Goal: Information Seeking & Learning: Check status

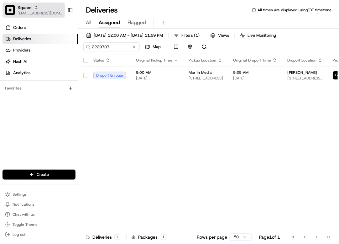
click at [43, 11] on span "[EMAIL_ADDRESS][DOMAIN_NAME]" at bounding box center [40, 13] width 45 height 5
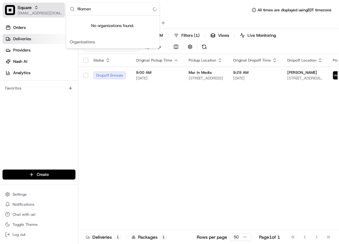
type input "[PERSON_NAME]"
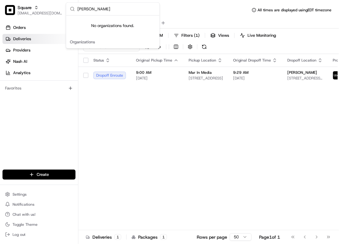
click at [82, 8] on input "[PERSON_NAME]" at bounding box center [116, 9] width 78 height 13
click at [82, 7] on input "[PERSON_NAME]" at bounding box center [116, 9] width 78 height 13
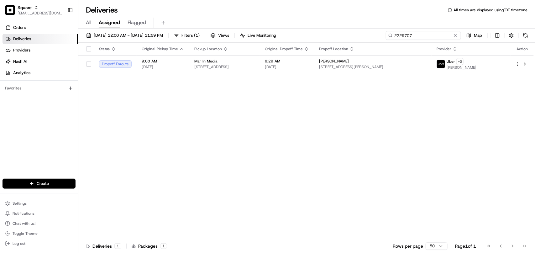
drag, startPoint x: 435, startPoint y: 35, endPoint x: 334, endPoint y: 33, distance: 100.7
click at [334, 33] on div "08/17/2025 12:00 AM - 08/17/2025 11:59 PM Filters ( 1 ) Views Live Monitoring 2…" at bounding box center [306, 37] width 457 height 12
paste input "filomena"
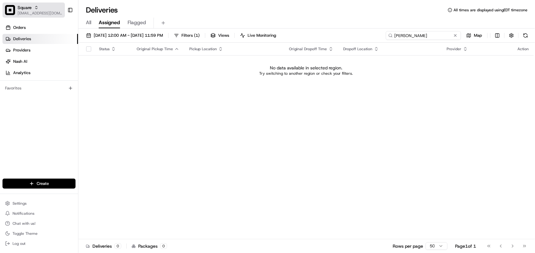
type input "filomena"
click at [38, 10] on div "Square" at bounding box center [40, 7] width 45 height 6
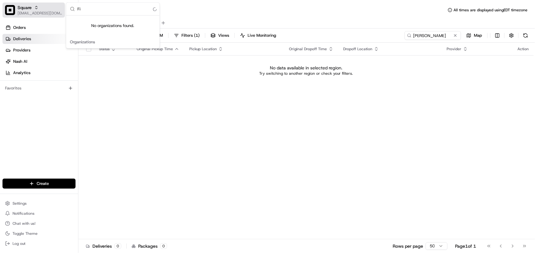
type input "F"
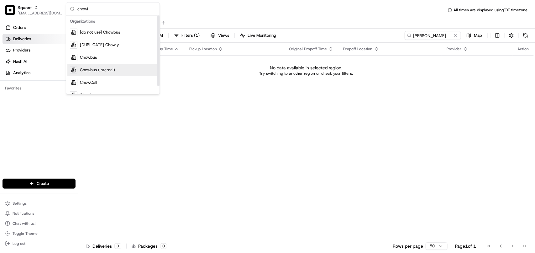
scroll to position [7, 0]
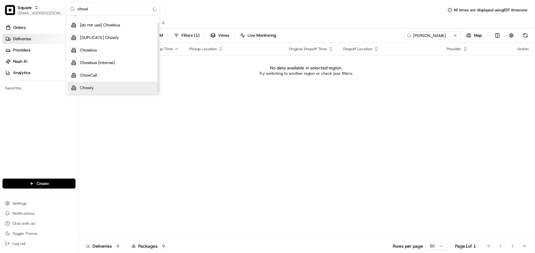
type input "chowl"
click at [103, 87] on div "Chowly" at bounding box center [112, 88] width 91 height 13
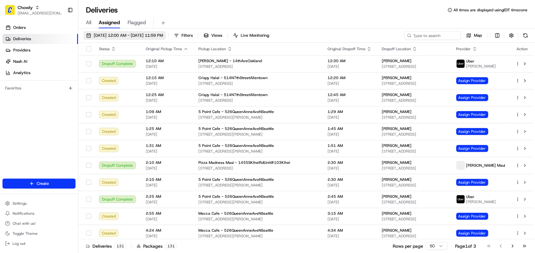
click at [133, 33] on span "08/17/2025 12:00 AM - 08/17/2025 11:59 PM" at bounding box center [128, 36] width 69 height 6
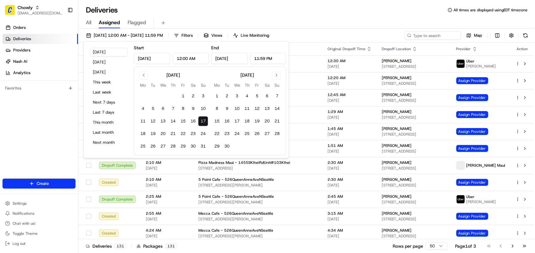
click at [115, 52] on button "Today" at bounding box center [109, 52] width 38 height 9
click at [339, 34] on input at bounding box center [423, 35] width 75 height 9
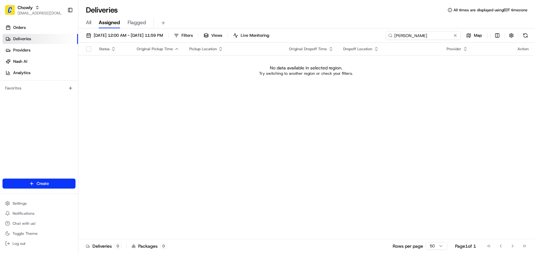
drag, startPoint x: 419, startPoint y: 35, endPoint x: 342, endPoint y: 35, distance: 77.1
click at [339, 35] on div "08/17/2025 12:00 AM - 08/17/2025 11:59 PM Filters Views Live Monitoring filomen…" at bounding box center [306, 37] width 457 height 12
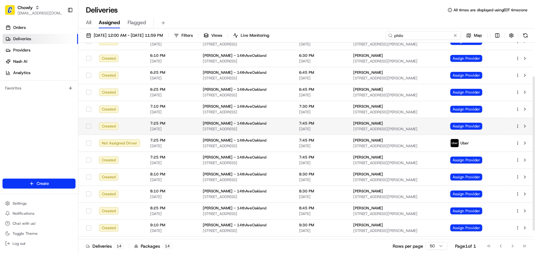
scroll to position [53, 0]
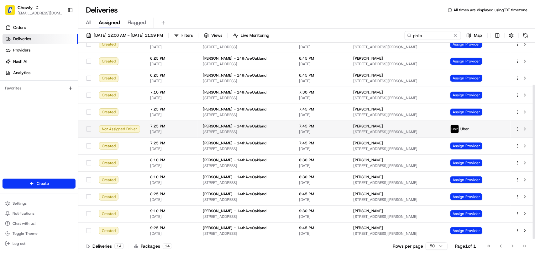
click at [339, 133] on span "2829 Shattuck Ave., Berkeley, CA 94705, USA" at bounding box center [396, 131] width 87 height 5
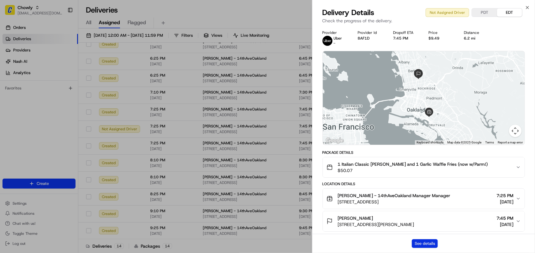
click at [339, 242] on button "See details" at bounding box center [425, 243] width 26 height 9
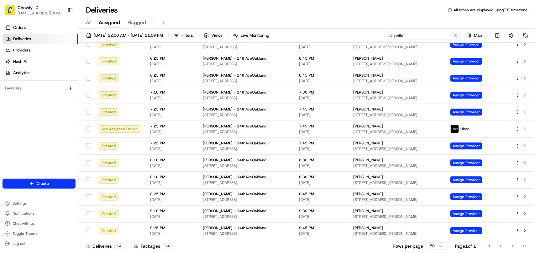
drag, startPoint x: 427, startPoint y: 37, endPoint x: 352, endPoint y: 37, distance: 75.3
click at [339, 37] on div "08/17/2025 12:00 AM - 08/17/2025 11:59 PM Filters Views Live Monitoring philo M…" at bounding box center [306, 37] width 457 height 12
paste input "Elena Keating"
type input "Elena Keating"
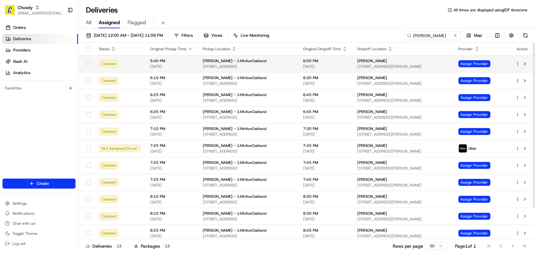
click at [248, 67] on span "1801 14th Ave, Oakland, CA 94606, USA" at bounding box center [248, 66] width 90 height 5
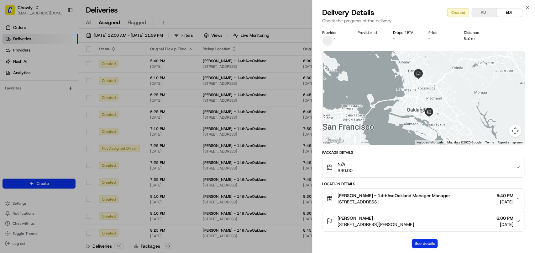
click at [339, 242] on button "See details" at bounding box center [425, 243] width 26 height 9
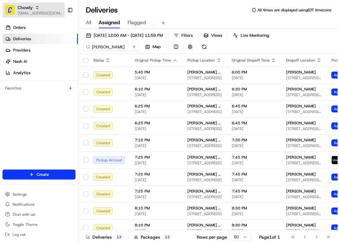
click at [38, 7] on icon "button" at bounding box center [37, 6] width 2 height 1
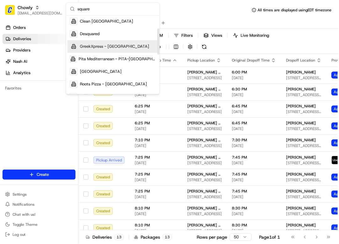
scroll to position [39, 0]
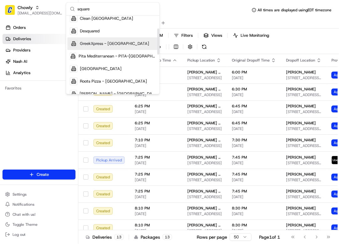
type input "square"
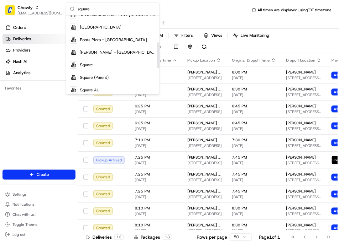
drag, startPoint x: 159, startPoint y: 42, endPoint x: 149, endPoint y: 59, distance: 18.8
click at [160, 56] on div "Suggestions" at bounding box center [158, 55] width 2 height 26
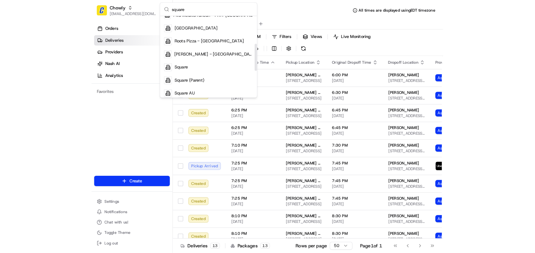
scroll to position [82, 0]
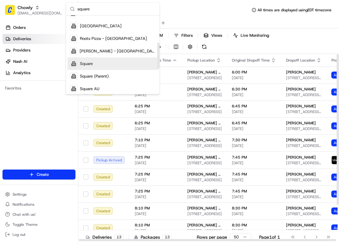
click at [142, 60] on div "Square" at bounding box center [112, 63] width 91 height 13
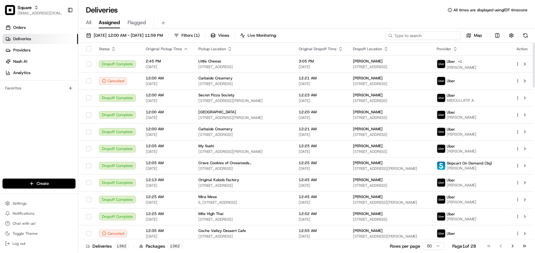
click at [339, 37] on input at bounding box center [423, 35] width 75 height 9
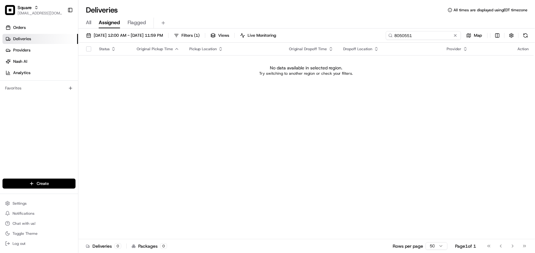
click at [339, 37] on input "8050551" at bounding box center [423, 35] width 75 height 9
type input "8050551"
click at [139, 36] on span "08/17/2025 12:00 AM - 08/17/2025 11:59 PM" at bounding box center [128, 36] width 69 height 6
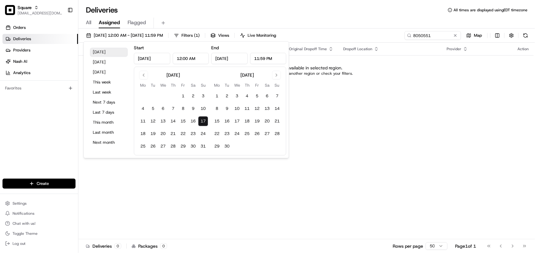
click at [108, 52] on button "Today" at bounding box center [109, 52] width 38 height 9
click at [339, 158] on div "Status Original Pickup Time Pickup Location Original Dropoff Time Dropoff Locat…" at bounding box center [306, 141] width 456 height 196
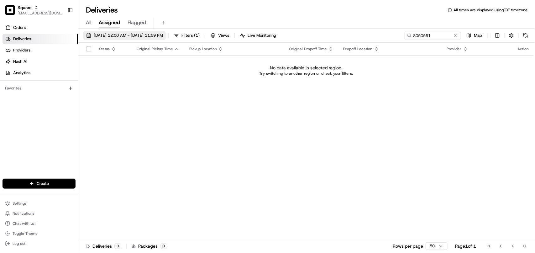
click at [124, 34] on span "08/17/2025 12:00 AM - 08/17/2025 11:59 PM" at bounding box center [128, 36] width 69 height 6
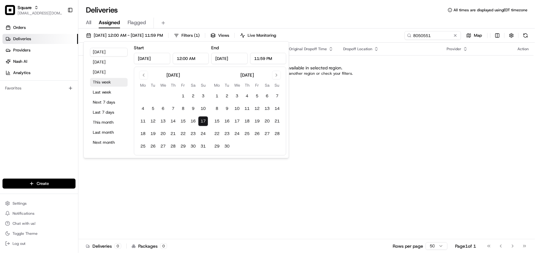
click at [108, 81] on button "This week" at bounding box center [109, 82] width 38 height 9
type input "Aug 11, 2025"
drag, startPoint x: 435, startPoint y: 75, endPoint x: 430, endPoint y: 67, distance: 10.0
click at [339, 69] on div "No data available in selected region. Try switching to another region or check …" at bounding box center [306, 70] width 451 height 11
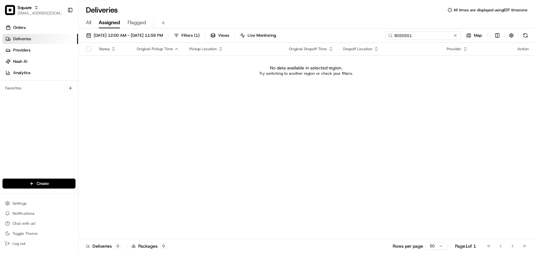
click at [339, 38] on input "8050551" at bounding box center [423, 35] width 75 height 9
click at [163, 34] on span "08/11/2025 12:00 AM - 08/17/2025 11:59 PM" at bounding box center [128, 36] width 69 height 6
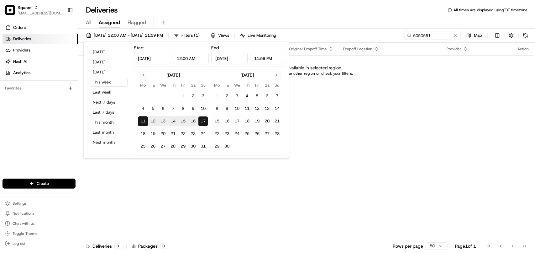
click at [339, 84] on td "No data available in selected region. Try switching to another region or check …" at bounding box center [306, 70] width 456 height 30
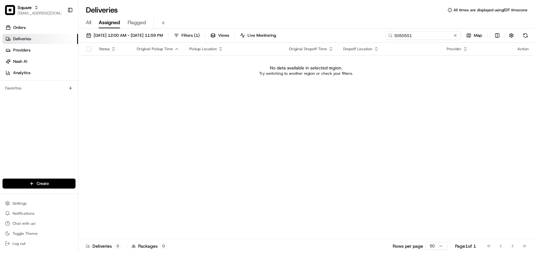
click at [339, 34] on input "5050551" at bounding box center [423, 35] width 75 height 9
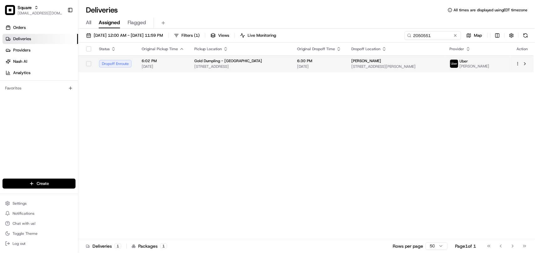
click at [339, 66] on span "38 Fulton Pl, West Hartford, CT 06107, USA" at bounding box center [396, 66] width 88 height 5
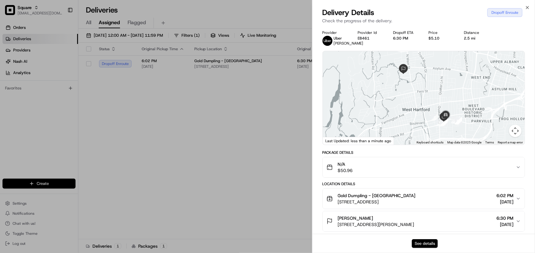
click at [339, 243] on button "See details" at bounding box center [425, 243] width 26 height 9
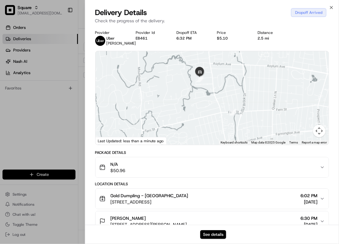
drag, startPoint x: 207, startPoint y: 106, endPoint x: 216, endPoint y: 150, distance: 45.1
click at [216, 150] on div "Provider Uber Badri K. Provider Id E8461 Dropoff ETA 6:32 PM Price $5.10 Distan…" at bounding box center [212, 214] width 234 height 369
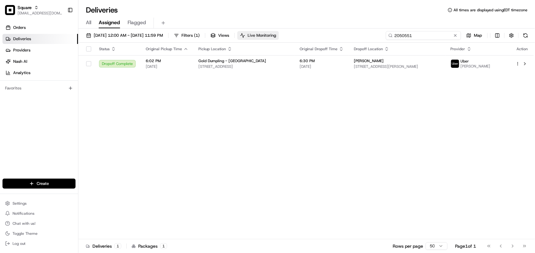
drag, startPoint x: 427, startPoint y: 35, endPoint x: 275, endPoint y: 39, distance: 152.5
click at [275, 39] on div "08/11/2025 12:00 AM - 08/17/2025 11:59 PM Filters ( 1 ) Views Live Monitoring 2…" at bounding box center [306, 37] width 457 height 12
type input "6"
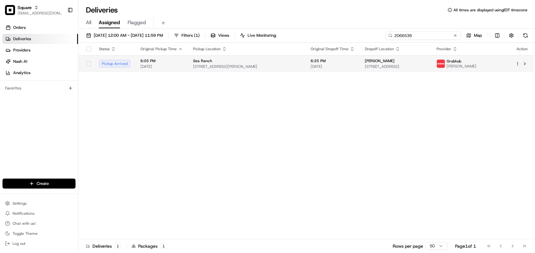
type input "2066536"
click at [339, 69] on td "Kirsten Everspaugh 2615 Ridge Ave, Evanston, IL 60201, USA" at bounding box center [396, 63] width 72 height 17
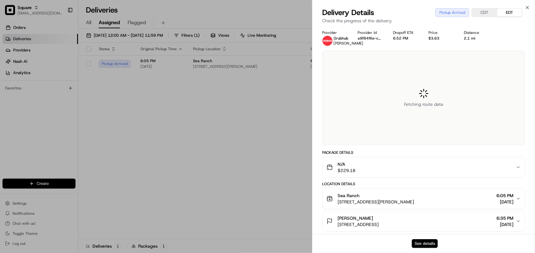
click at [339, 242] on button "See details" at bounding box center [425, 243] width 26 height 9
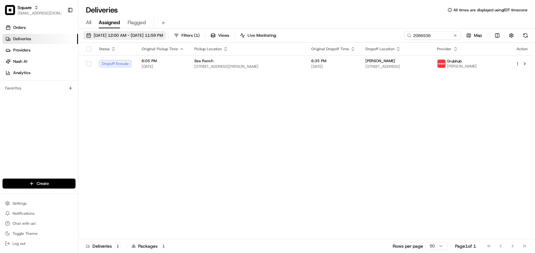
click at [162, 36] on span "08/11/2025 12:00 AM - 08/17/2025 11:59 PM" at bounding box center [128, 36] width 69 height 6
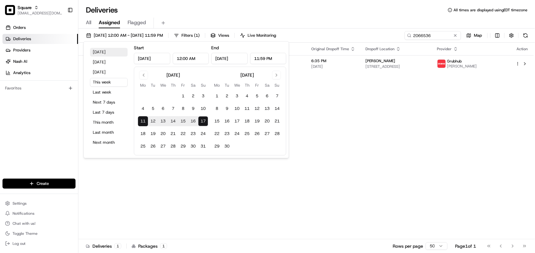
click at [110, 52] on button "Today" at bounding box center [109, 52] width 38 height 9
type input "Aug 17, 2025"
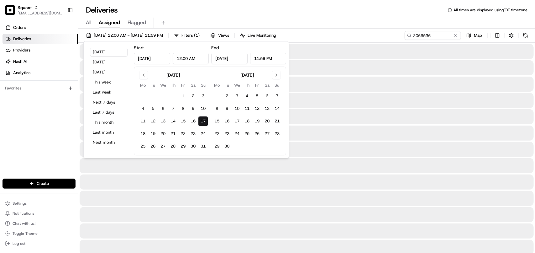
drag, startPoint x: 484, startPoint y: 157, endPoint x: 480, endPoint y: 135, distance: 22.6
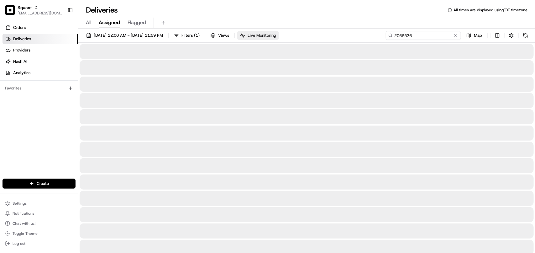
drag, startPoint x: 441, startPoint y: 34, endPoint x: 295, endPoint y: 35, distance: 145.5
click at [295, 35] on div "08/17/2025 12:00 AM - 08/17/2025 11:59 PM Filters ( 1 ) Views Live Monitoring 2…" at bounding box center [306, 37] width 457 height 12
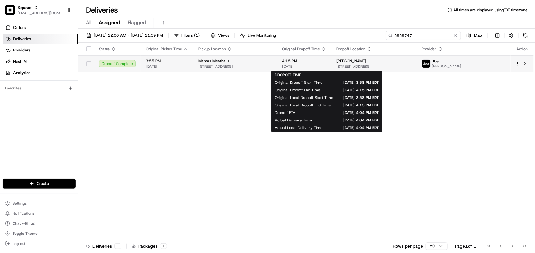
type input "5959747"
click at [326, 66] on span "[DATE]" at bounding box center [304, 66] width 44 height 5
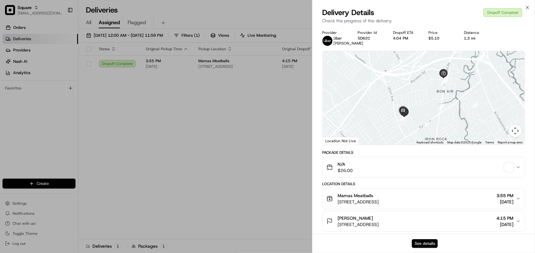
click at [339, 242] on button "See details" at bounding box center [425, 243] width 26 height 9
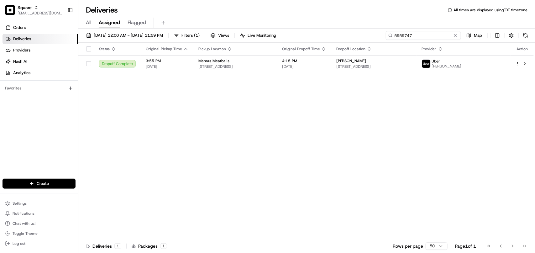
drag, startPoint x: 439, startPoint y: 34, endPoint x: 367, endPoint y: 34, distance: 72.1
click at [339, 34] on div "08/17/2025 12:00 AM - 08/17/2025 11:59 PM Filters ( 1 ) Views Live Monitoring 5…" at bounding box center [306, 37] width 457 height 12
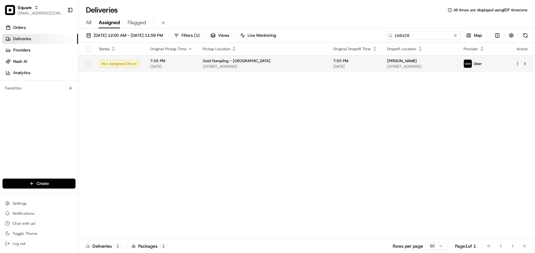
type input "168428"
click at [339, 69] on td "Joanna Sprout 30 Longlane Rd, West Hartford, CT 06117, USA" at bounding box center [421, 63] width 76 height 17
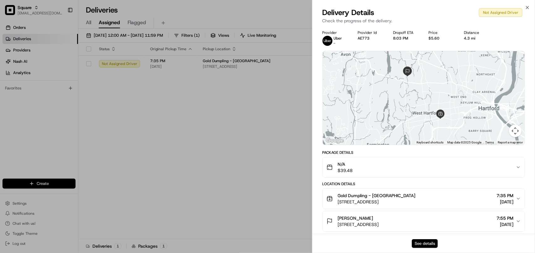
click at [339, 243] on button "See details" at bounding box center [425, 243] width 26 height 9
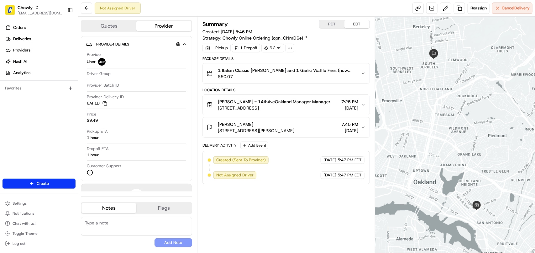
click at [332, 74] on span "$50.07" at bounding box center [287, 76] width 138 height 6
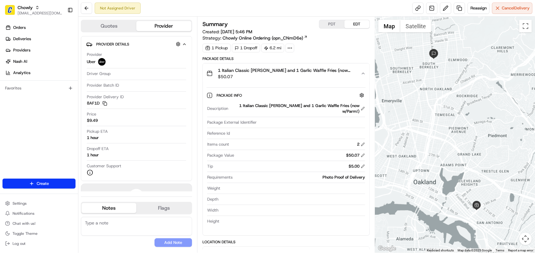
click at [332, 74] on span "$50.07" at bounding box center [287, 76] width 138 height 6
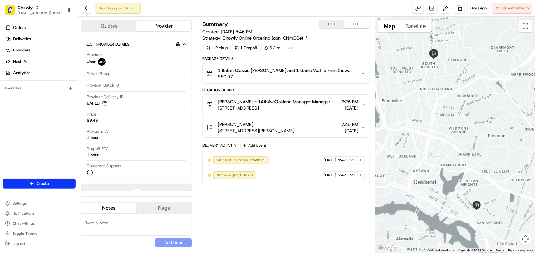
click at [329, 22] on button "PDT" at bounding box center [332, 24] width 25 height 8
click at [347, 71] on span "1 Italian Classic [PERSON_NAME] and 1 Garlic Waffle Fries (now w/Parm!)" at bounding box center [287, 70] width 138 height 6
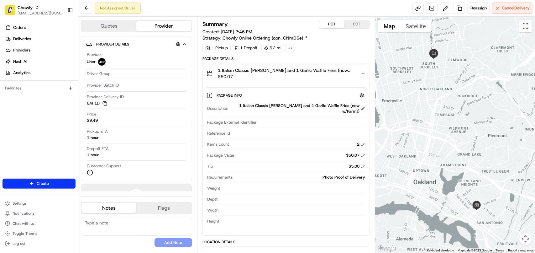
click at [350, 79] on div "1 Italian Classic SANDO and 1 Garlic Waffle Fries (now w/Parm!) $50.07" at bounding box center [284, 73] width 154 height 13
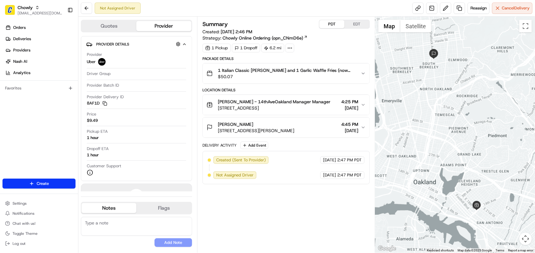
copy span "[PERSON_NAME]"
drag, startPoint x: 253, startPoint y: 123, endPoint x: 218, endPoint y: 123, distance: 35.4
click at [218, 123] on div "[PERSON_NAME]" at bounding box center [256, 124] width 77 height 6
drag, startPoint x: 330, startPoint y: 197, endPoint x: 337, endPoint y: 96, distance: 101.2
click at [330, 195] on div "Summary PDT EDT Created: 08/17/2025 2:46 PM Strategy: Chowly Online Ordering (o…" at bounding box center [286, 135] width 167 height 230
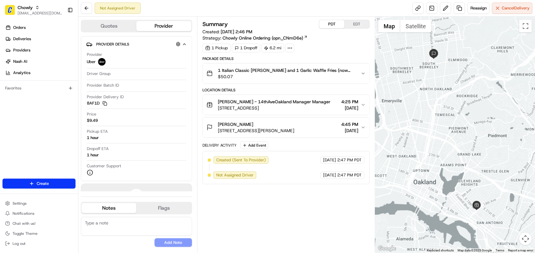
click at [351, 107] on span "[DATE]" at bounding box center [350, 108] width 17 height 6
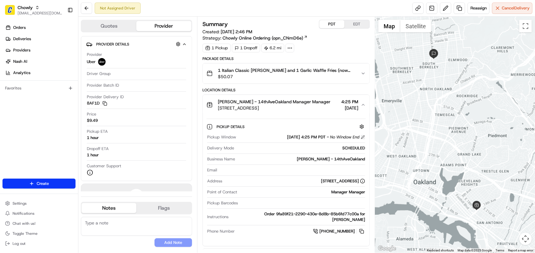
click at [363, 136] on button at bounding box center [363, 137] width 4 height 4
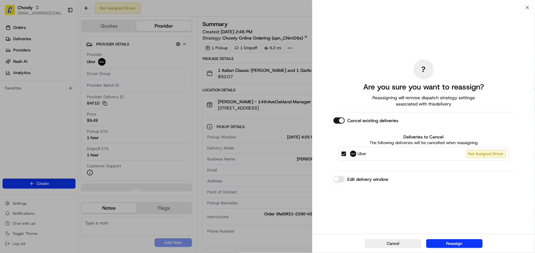
click at [339, 179] on button "Edit delivery window" at bounding box center [339, 179] width 11 height 6
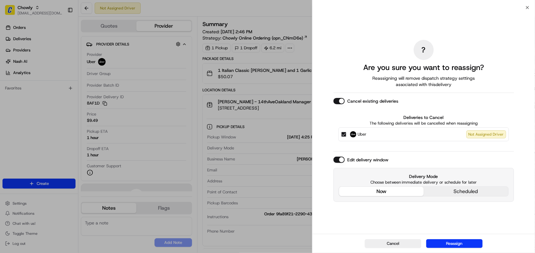
click at [390, 159] on div "Edit delivery window Delivery Mode Choose between immediate delivery or schedul…" at bounding box center [424, 178] width 181 height 45
click at [395, 188] on button "now" at bounding box center [381, 191] width 85 height 9
click at [445, 241] on button "Reassign" at bounding box center [455, 243] width 56 height 9
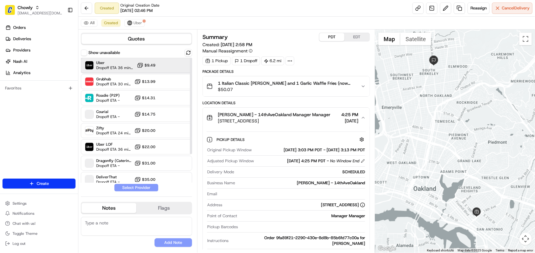
click at [112, 66] on span "Dropoff ETA 36 minutes" at bounding box center [115, 67] width 38 height 5
click at [144, 185] on button "Assign Provider" at bounding box center [136, 188] width 45 height 8
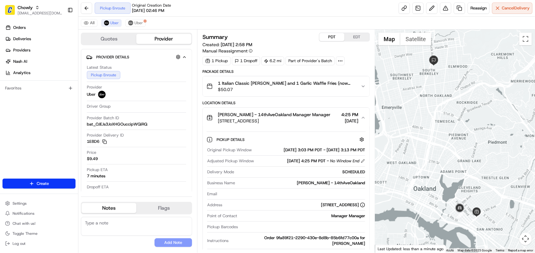
click at [147, 229] on textarea at bounding box center [136, 226] width 111 height 19
paste textarea "**Caller Information: Merchant **Reason for calling: Re-sched **Resolution:Earl…"
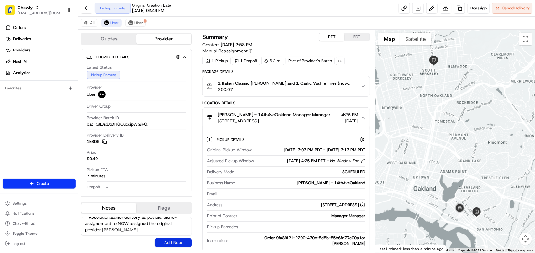
type textarea "**Caller Information: Merchant **Reason for calling: Re-sched **Resolution:Earl…"
click at [169, 241] on button "Add Note" at bounding box center [174, 242] width 38 height 9
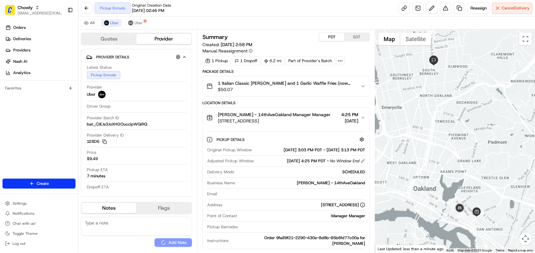
scroll to position [0, 0]
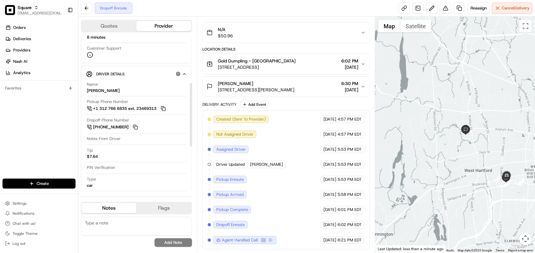
scroll to position [78, 0]
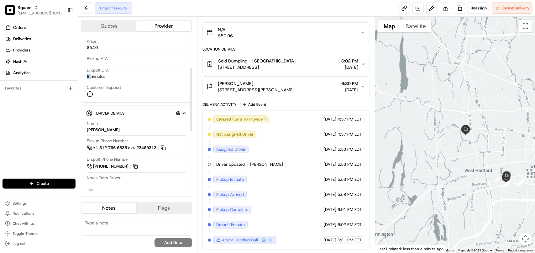
drag, startPoint x: 115, startPoint y: 77, endPoint x: 131, endPoint y: 74, distance: 16.1
click at [93, 75] on div "Dropoff ETA 8 minutes" at bounding box center [136, 73] width 99 height 12
click at [131, 74] on div "Dropoff ETA 8 minutes" at bounding box center [136, 73] width 99 height 12
drag, startPoint x: 262, startPoint y: 84, endPoint x: 219, endPoint y: 83, distance: 43.0
click at [219, 83] on div "[PERSON_NAME]" at bounding box center [256, 83] width 77 height 6
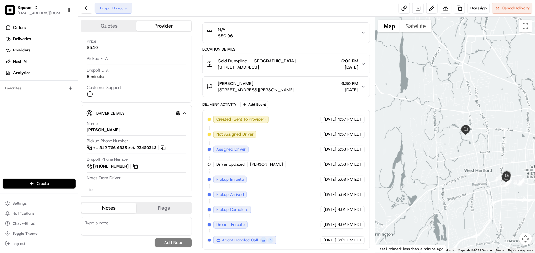
click at [243, 84] on span "[PERSON_NAME]" at bounding box center [235, 83] width 35 height 6
drag, startPoint x: 261, startPoint y: 81, endPoint x: 220, endPoint y: 83, distance: 41.5
click at [220, 83] on div "[PERSON_NAME]" at bounding box center [256, 83] width 77 height 6
click at [262, 84] on div "[PERSON_NAME]" at bounding box center [256, 83] width 77 height 6
click at [259, 93] on button "Deborah Kritzman 38 Fulton Pl, West Hartford, CT 06107, USA 6:30 PM 08/17/2025" at bounding box center [286, 87] width 167 height 20
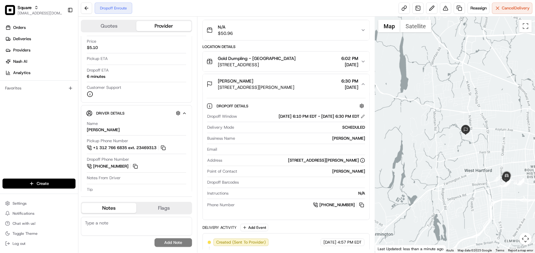
click at [259, 93] on button "Deborah Kritzman 38 Fulton Pl, West Hartford, CT 06107, USA 6:30 PM 08/17/2025" at bounding box center [286, 84] width 167 height 20
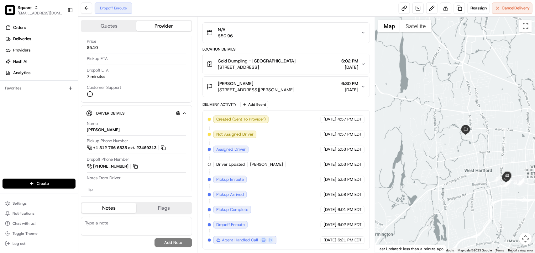
click at [151, 221] on textarea at bounding box center [136, 226] width 111 height 19
paste textarea "**Caller Information: Merchant **Reason for calling:Driver's info **Resolution:…"
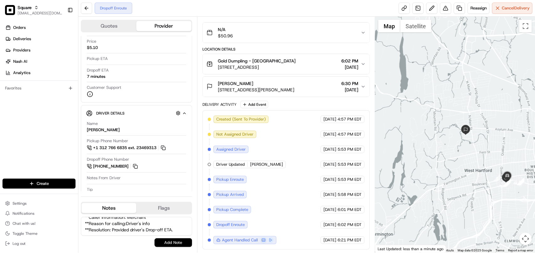
type textarea "**Caller Information: Merchant **Reason for calling:Driver's info **Resolution:…"
click at [167, 243] on button "Add Note" at bounding box center [174, 242] width 38 height 9
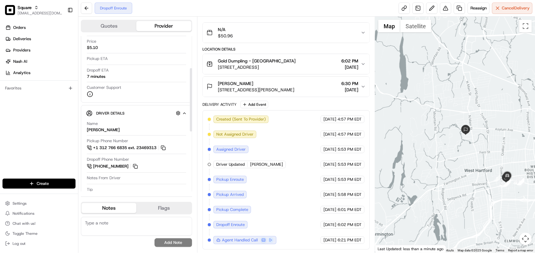
scroll to position [0, 0]
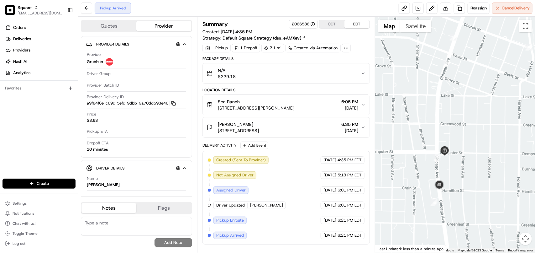
drag, startPoint x: 464, startPoint y: 213, endPoint x: 463, endPoint y: 163, distance: 49.2
click at [463, 163] on div at bounding box center [455, 135] width 160 height 236
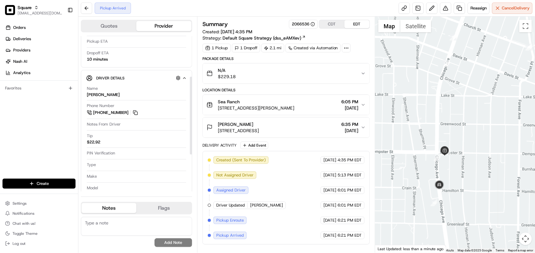
scroll to position [115, 0]
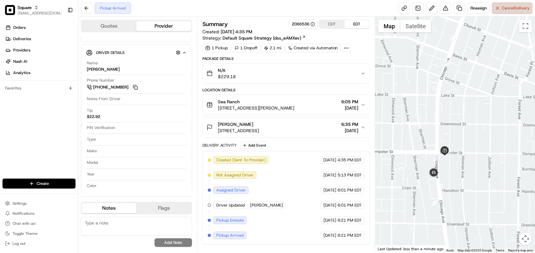
click at [506, 9] on span "Cancel Delivery" at bounding box center [516, 8] width 28 height 6
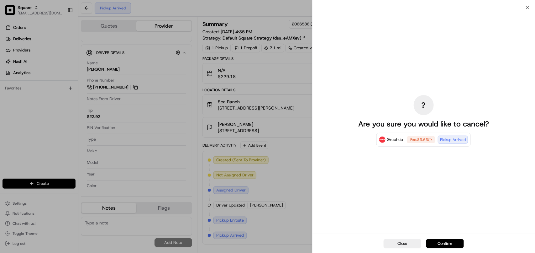
click at [527, 8] on div "? Are you sure you would like to cancel? Grubhub Fee: $3.63 Pickup Arrived" at bounding box center [424, 121] width 223 height 226
click at [529, 5] on icon "button" at bounding box center [527, 7] width 5 height 5
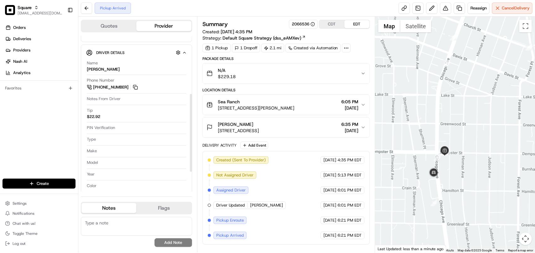
click at [342, 107] on span "[DATE]" at bounding box center [350, 108] width 17 height 6
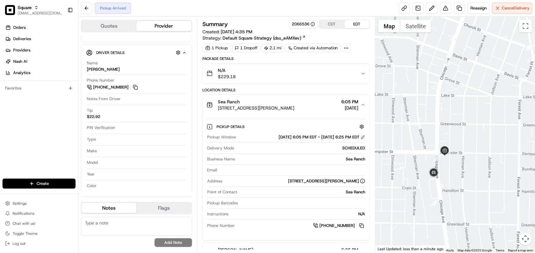
click at [362, 138] on button at bounding box center [363, 137] width 4 height 4
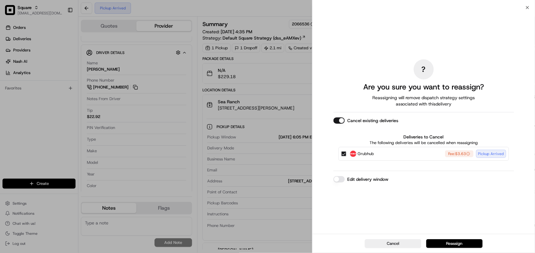
click at [529, 8] on div "? Are you sure you want to reassign? Reassigning will remove dispatch strategy …" at bounding box center [424, 121] width 223 height 226
click at [391, 241] on button "Cancel" at bounding box center [393, 243] width 56 height 9
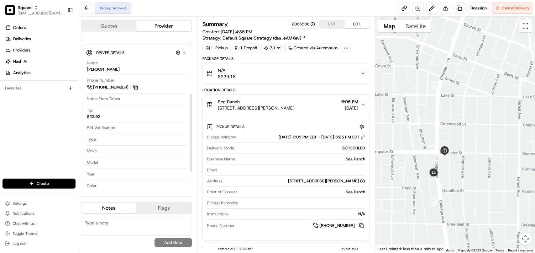
click at [135, 86] on button at bounding box center [135, 87] width 7 height 7
click at [135, 88] on button at bounding box center [135, 87] width 7 height 7
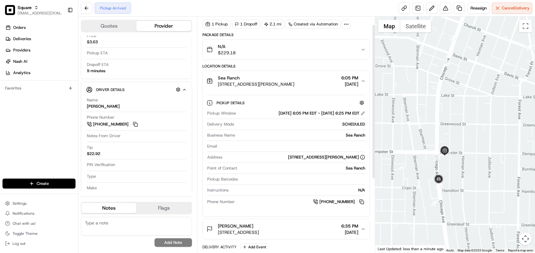
scroll to position [0, 0]
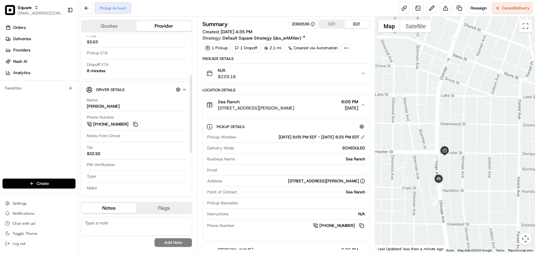
click at [112, 219] on textarea at bounding box center [136, 226] width 111 height 19
paste textarea "**Caller Information: Merchant **Reason for calling: Driver's information **Res…"
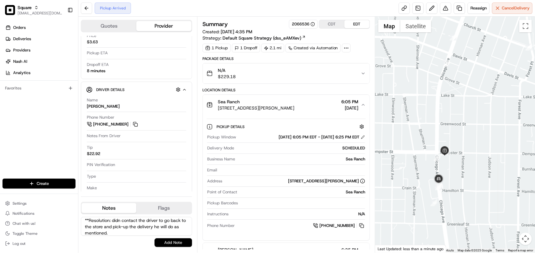
type textarea "**Caller Information: Merchant **Reason for calling: Driver's information **Res…"
click at [165, 245] on button "Add Note" at bounding box center [174, 242] width 38 height 9
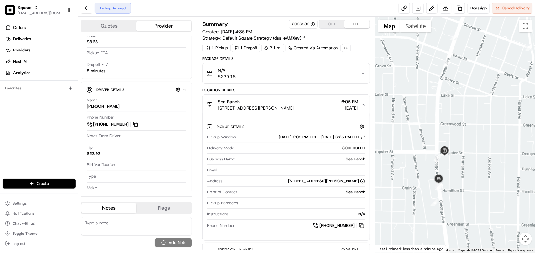
scroll to position [0, 0]
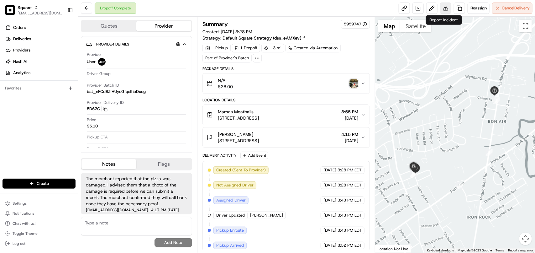
click at [444, 8] on button at bounding box center [445, 8] width 11 height 11
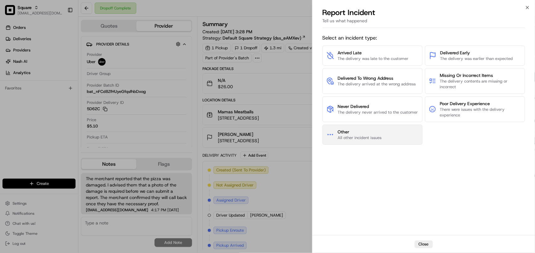
click at [372, 135] on span "All other incident issues" at bounding box center [360, 138] width 44 height 6
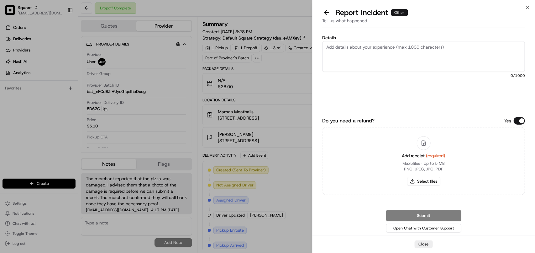
click at [377, 61] on textarea "Details" at bounding box center [424, 56] width 203 height 31
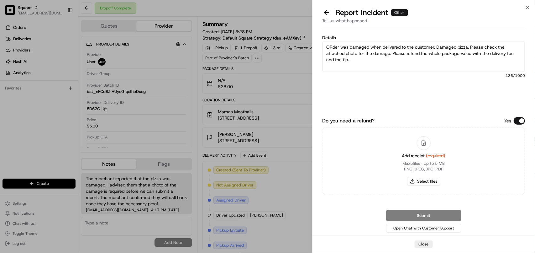
type textarea "ORder was damaged when delivered to the customer. Damaged pizza. Please check t…"
click at [521, 120] on button "Do you need a refund?" at bounding box center [519, 121] width 11 height 8
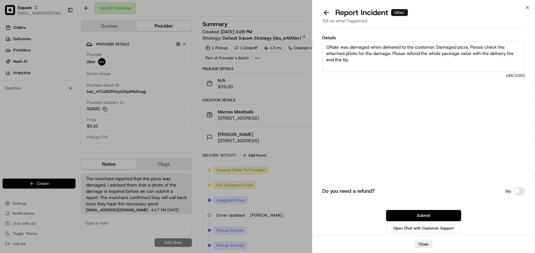
click at [518, 192] on button "Do you need a refund?" at bounding box center [519, 191] width 11 height 8
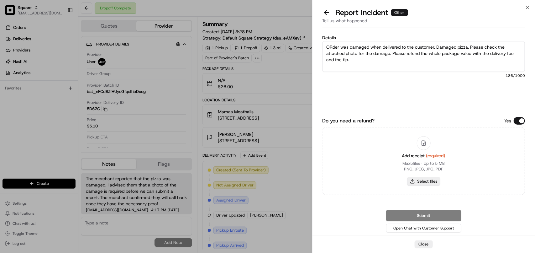
click at [428, 184] on button "Select files" at bounding box center [423, 181] width 33 height 9
type input "C:\fakepath\IMG_0411.png"
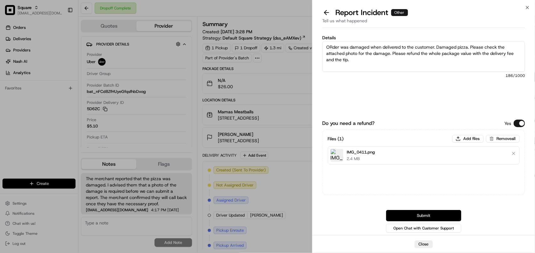
click at [407, 214] on button "Submit" at bounding box center [423, 215] width 75 height 11
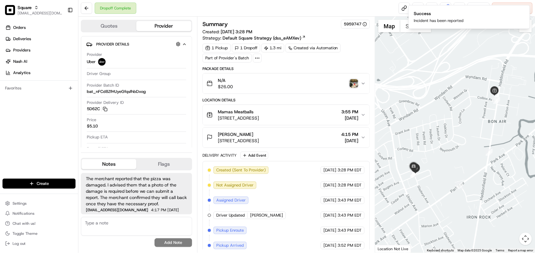
click at [143, 232] on textarea at bounding box center [136, 226] width 111 height 19
paste textarea "**Caller Information: Merchant **Reason for calling: Damaged **Resolution: File…"
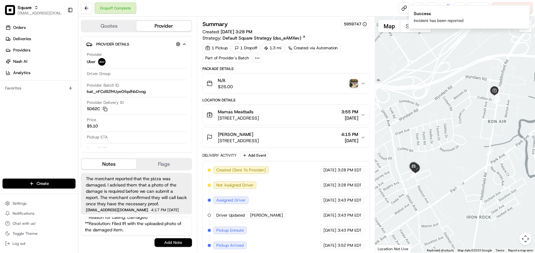
type textarea "**Caller Information: Merchant **Reason for calling: Damaged **Resolution: File…"
click at [165, 242] on button "Add Note" at bounding box center [174, 242] width 38 height 9
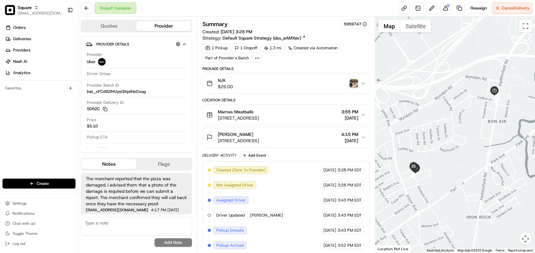
scroll to position [17, 0]
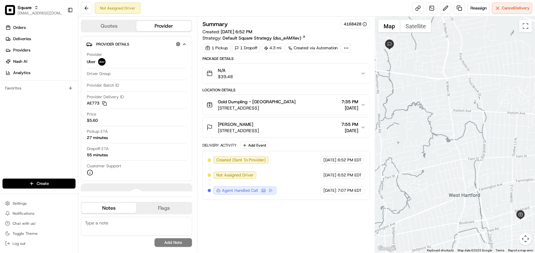
click at [345, 108] on span "[DATE]" at bounding box center [350, 108] width 17 height 6
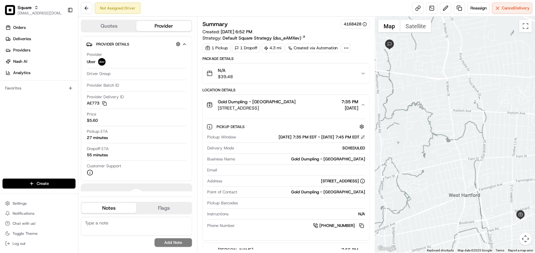
click at [363, 136] on button at bounding box center [363, 137] width 4 height 4
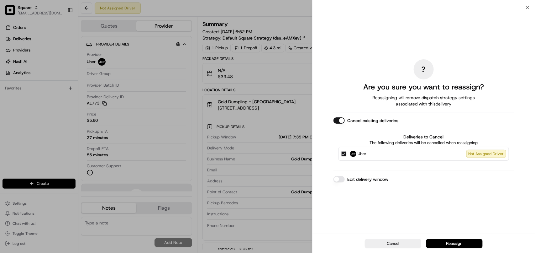
click at [340, 179] on button "Edit delivery window" at bounding box center [339, 179] width 11 height 6
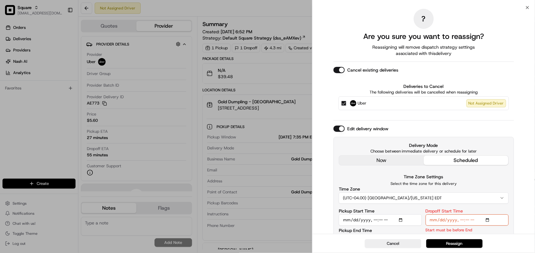
click at [382, 161] on div "Edit delivery window Delivery Mode Choose between immediate delivery or schedul…" at bounding box center [424, 191] width 181 height 132
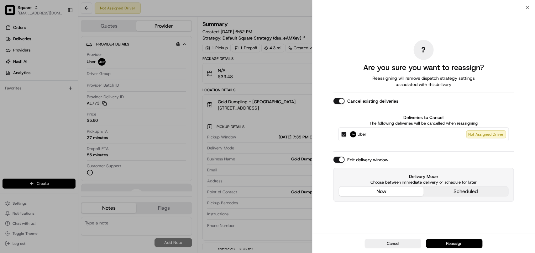
click at [468, 241] on button "Reassign" at bounding box center [455, 243] width 56 height 9
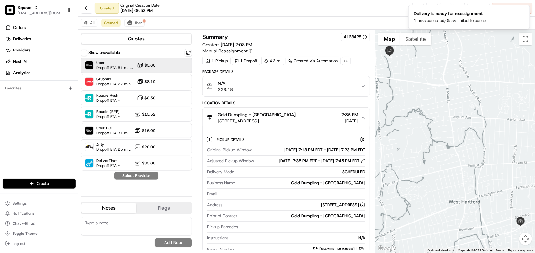
click at [122, 60] on span "Uber" at bounding box center [115, 62] width 38 height 5
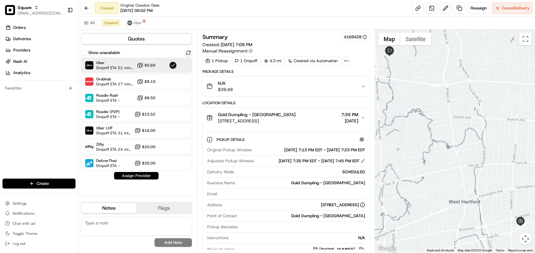
click at [138, 176] on button "Assign Provider" at bounding box center [136, 176] width 45 height 8
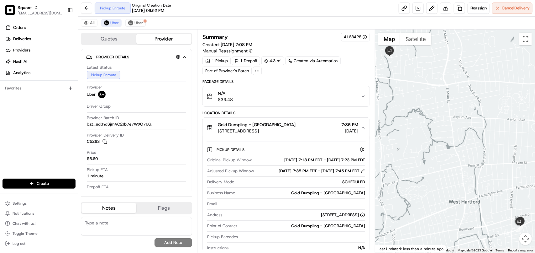
click at [162, 231] on textarea at bounding box center [136, 226] width 111 height 19
paste textarea "**Caller Information: Merchant **Reason for calling: Re-sched **Resolution: re-…"
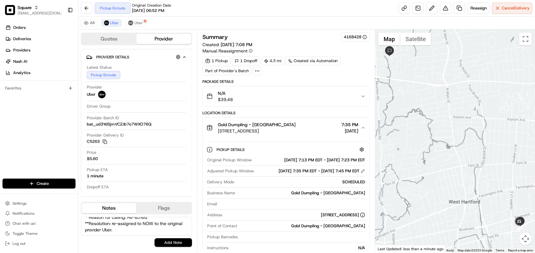
type textarea "**Caller Information: Merchant **Reason for calling: Re-sched **Resolution: re-…"
click at [167, 245] on button "Add Note" at bounding box center [174, 242] width 38 height 9
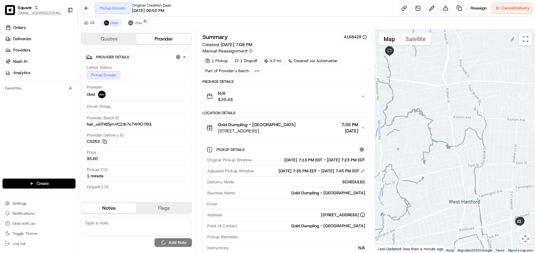
scroll to position [0, 0]
